Goal: Transaction & Acquisition: Subscribe to service/newsletter

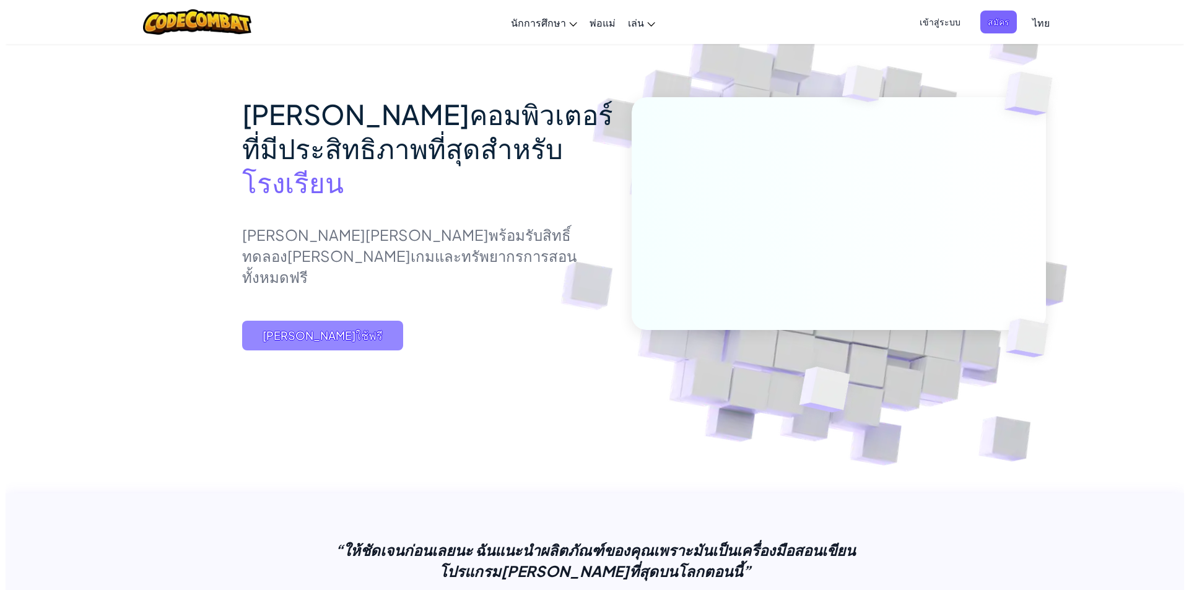
scroll to position [59, 0]
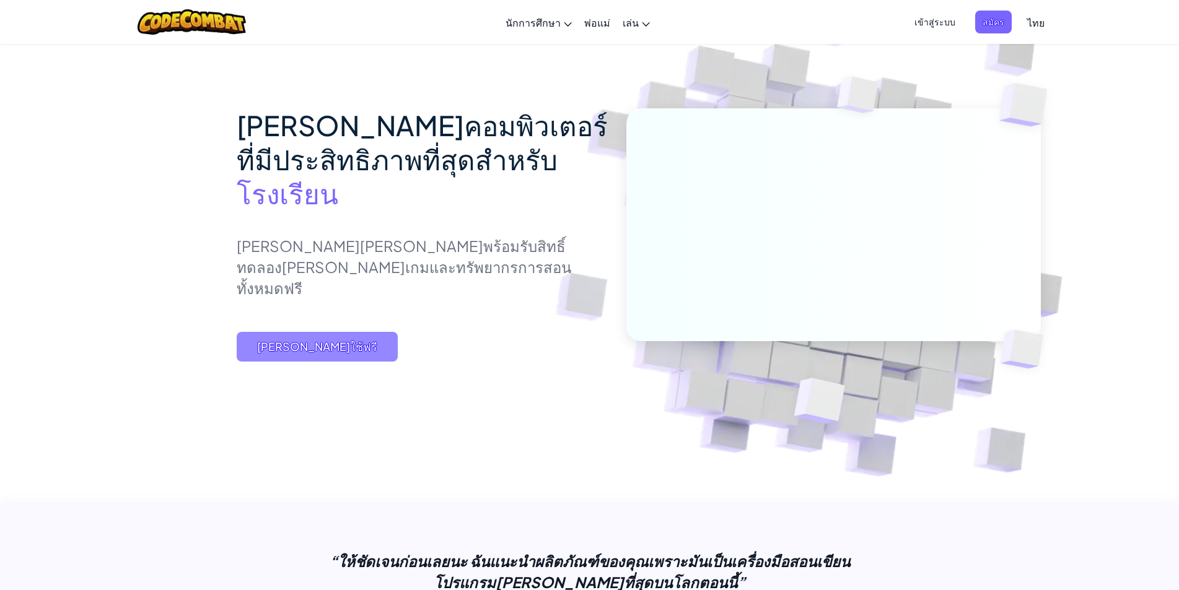
click at [321, 362] on span "[PERSON_NAME]ใช้ฟรี" at bounding box center [317, 347] width 161 height 30
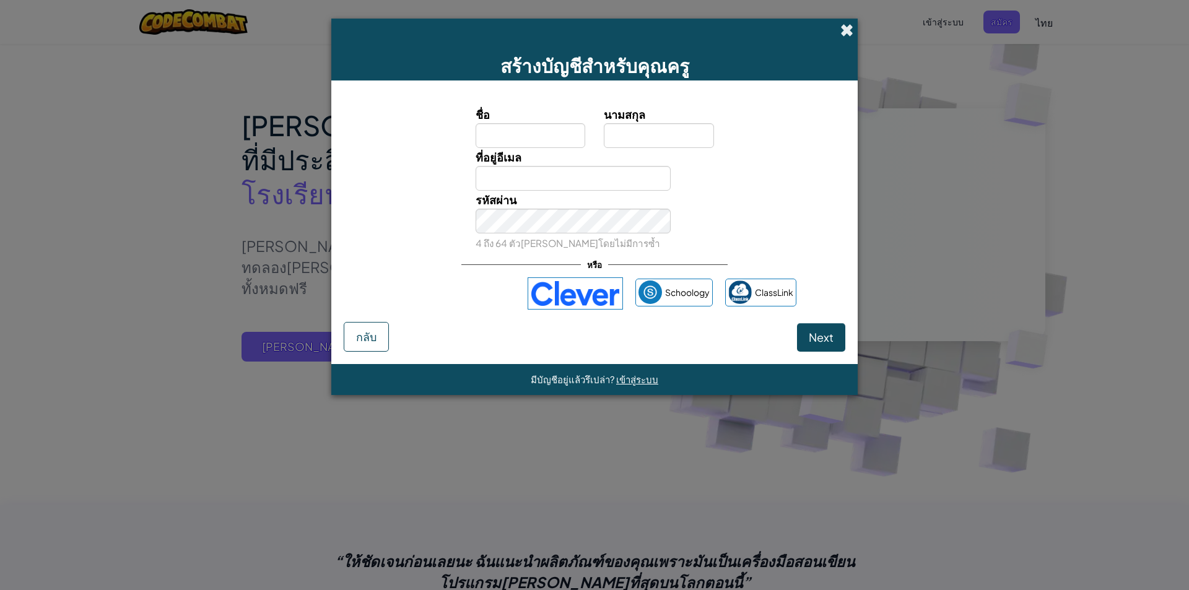
click at [847, 36] on span at bounding box center [847, 30] width 13 height 13
